Goal: Transaction & Acquisition: Purchase product/service

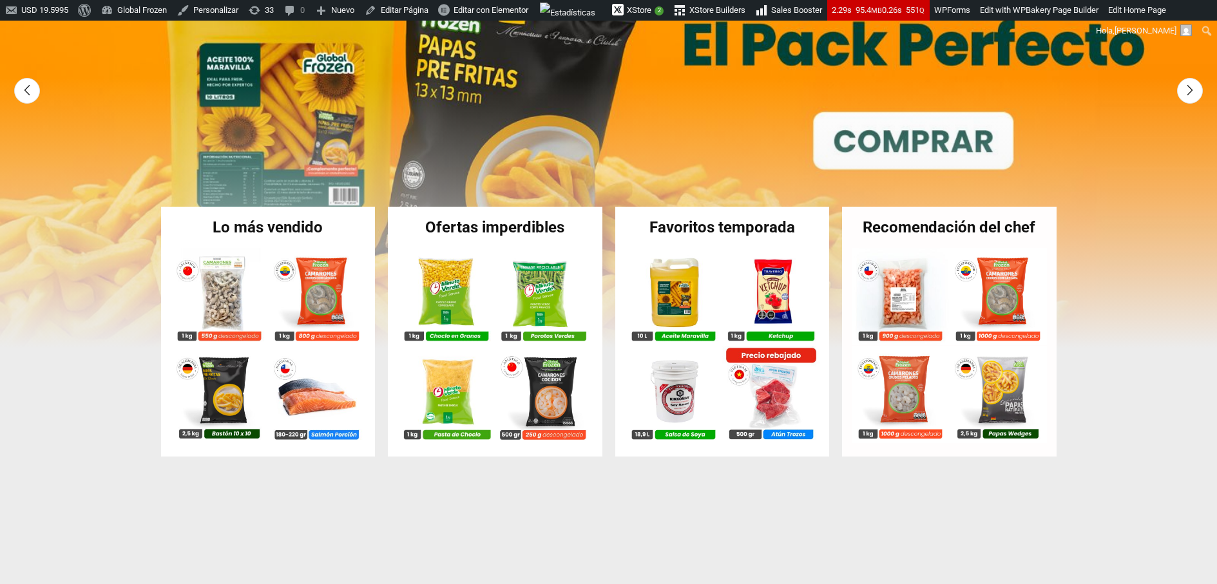
scroll to position [276, 0]
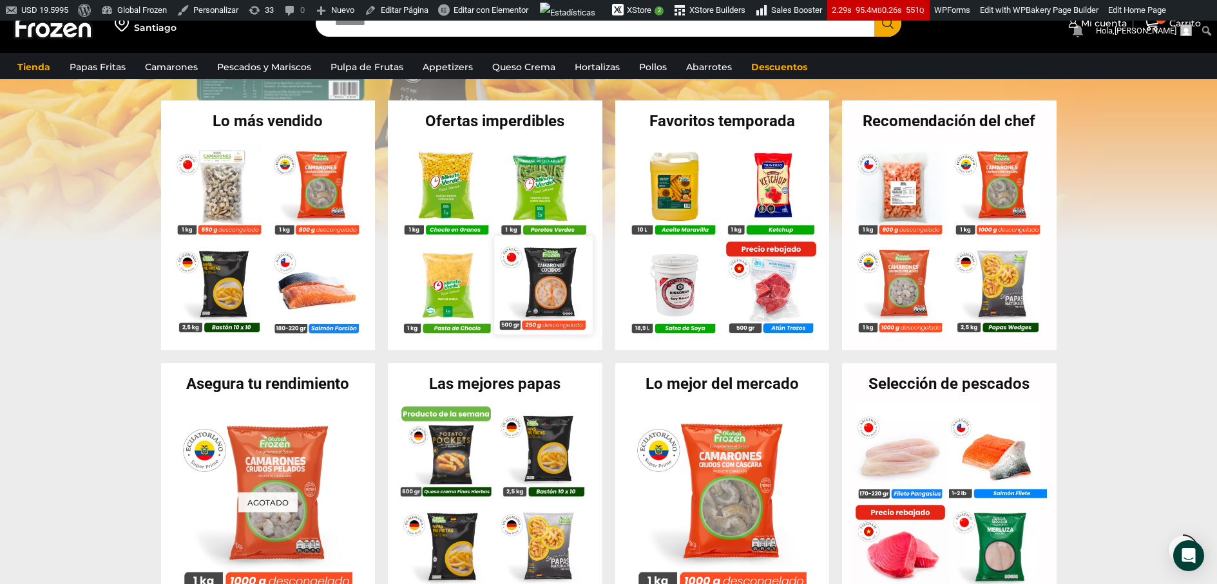
click at [561, 274] on img at bounding box center [544, 285] width 98 height 98
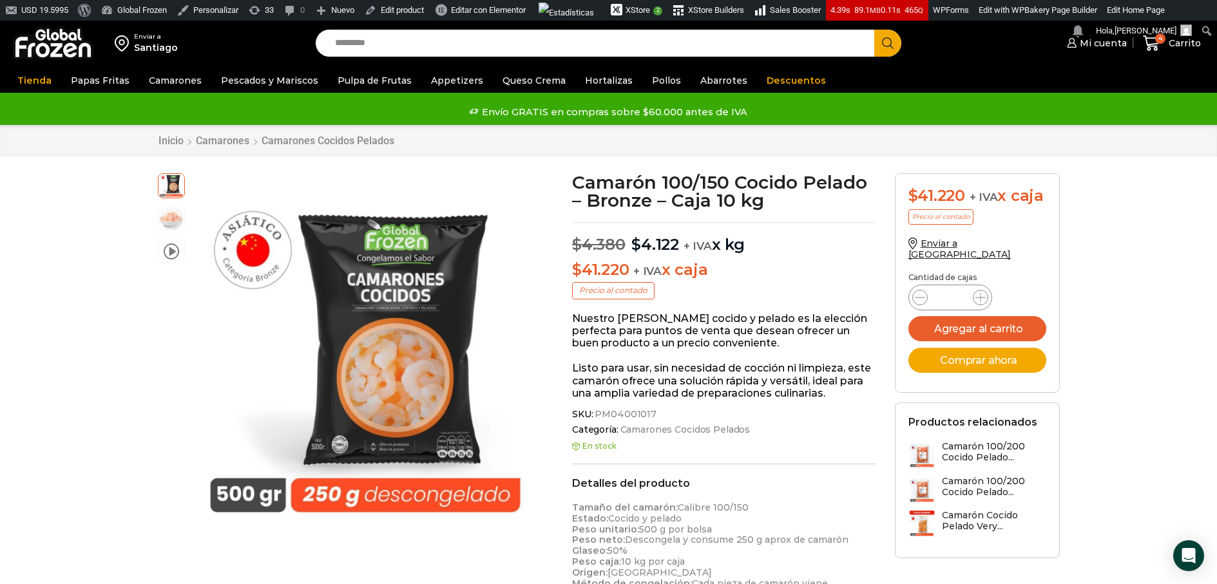
drag, startPoint x: 78, startPoint y: 266, endPoint x: 128, endPoint y: 226, distance: 64.2
